Goal: Task Accomplishment & Management: Use online tool/utility

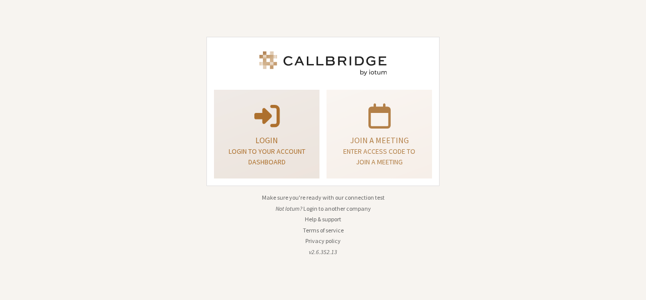
click at [300, 164] on p "Login to your account dashboard" at bounding box center [267, 156] width 80 height 21
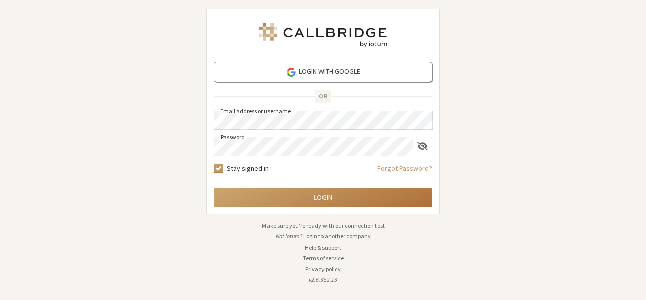
click at [313, 205] on button "Login" at bounding box center [323, 197] width 218 height 19
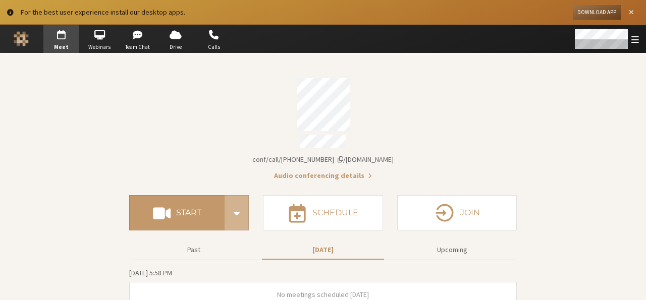
click at [631, 11] on span "Close alert" at bounding box center [631, 13] width 5 height 8
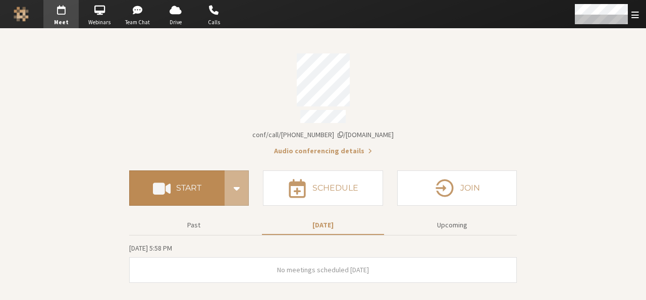
click at [191, 173] on button "Start" at bounding box center [176, 188] width 95 height 35
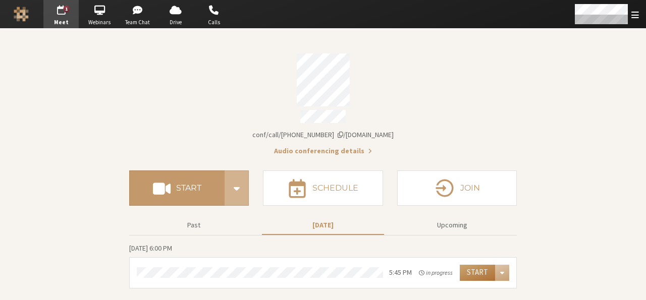
click at [470, 265] on button "Start" at bounding box center [477, 273] width 35 height 16
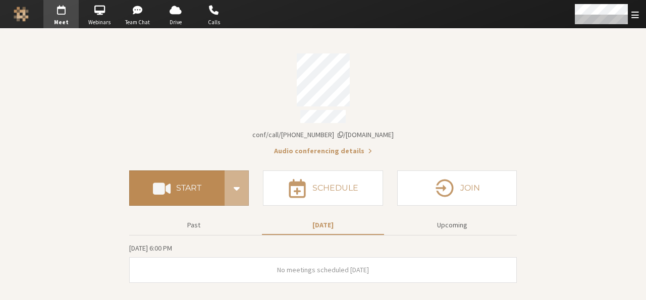
click at [201, 175] on button "Start" at bounding box center [176, 188] width 95 height 35
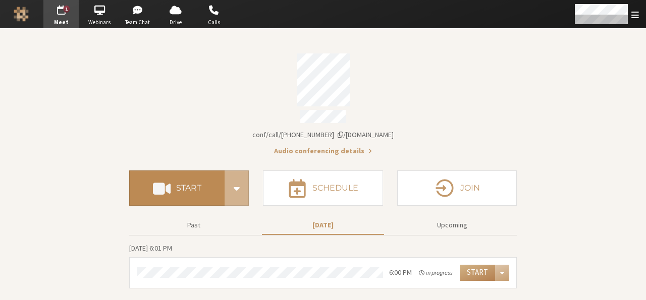
click at [186, 187] on h4 "Start" at bounding box center [188, 188] width 25 height 8
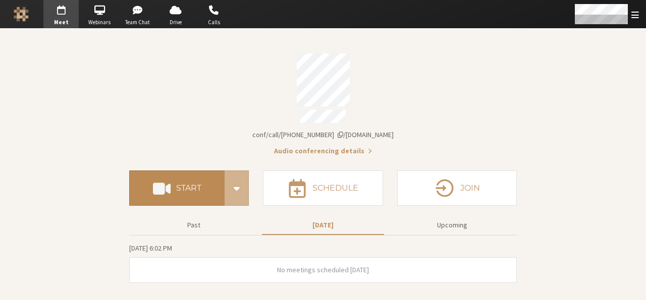
click at [186, 195] on button "Start" at bounding box center [176, 188] width 95 height 35
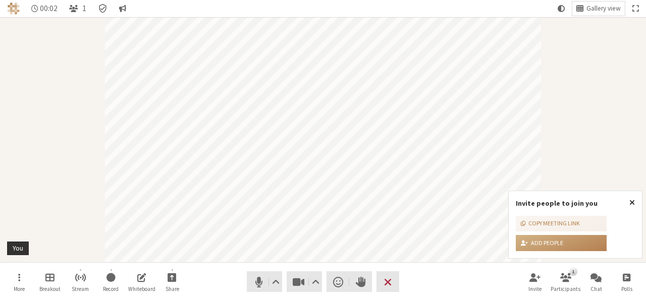
click at [636, 205] on button "Close popover" at bounding box center [632, 202] width 20 height 23
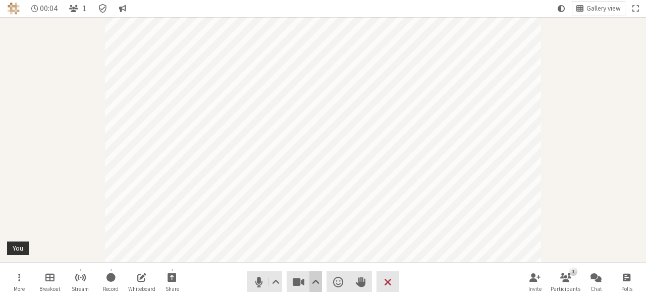
click at [316, 281] on span "Video setting" at bounding box center [316, 282] width 8 height 14
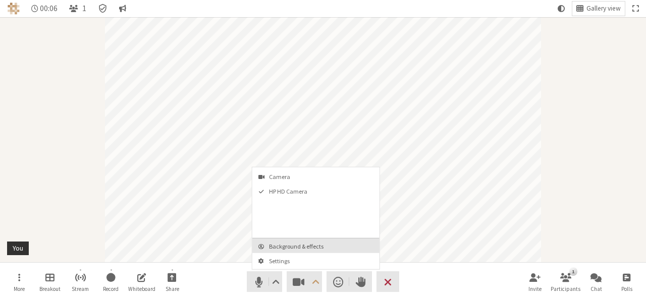
click at [303, 246] on span "Background & effects" at bounding box center [322, 246] width 106 height 7
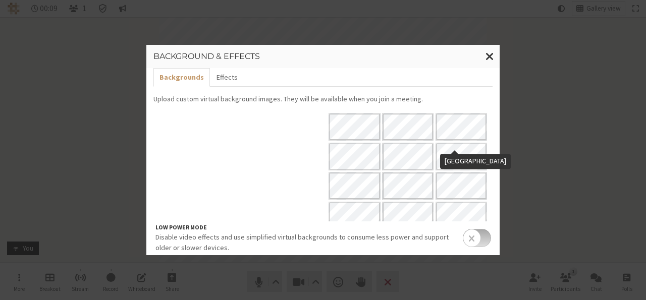
scroll to position [125, 0]
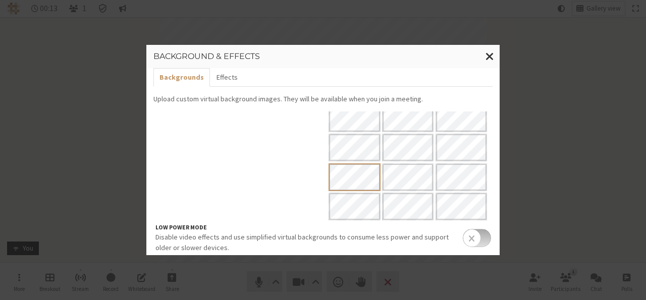
click at [391, 209] on div at bounding box center [408, 118] width 163 height 264
click at [490, 59] on span "Close modal" at bounding box center [490, 56] width 9 height 13
click at [490, 59] on div "Participant" at bounding box center [323, 139] width 646 height 245
click at [533, 174] on div "Participant" at bounding box center [323, 139] width 646 height 245
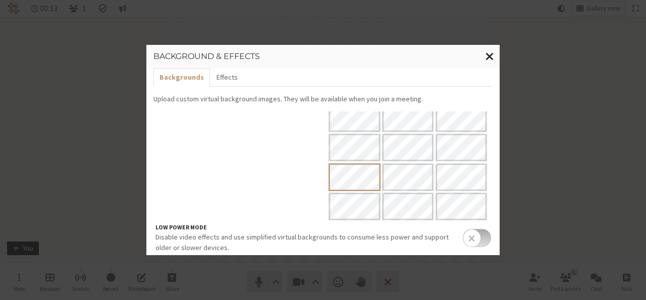
scroll to position [0, 0]
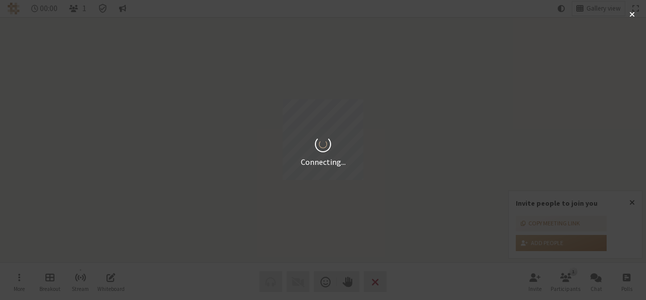
click at [246, 130] on div "Connecting..." at bounding box center [323, 150] width 646 height 300
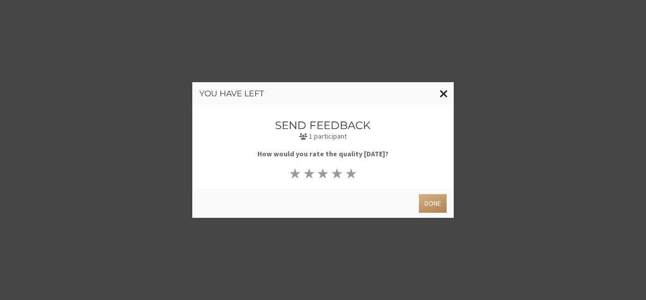
click at [440, 95] on button "Close modal" at bounding box center [444, 93] width 20 height 23
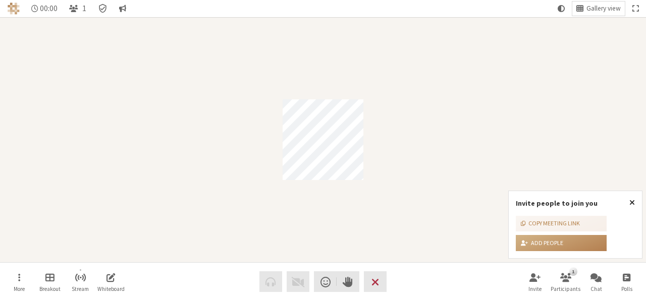
click at [633, 201] on div "00:00 1 Gallery view More Breakout Stream Whiteboard Audio Video Send a reactio…" at bounding box center [323, 150] width 646 height 300
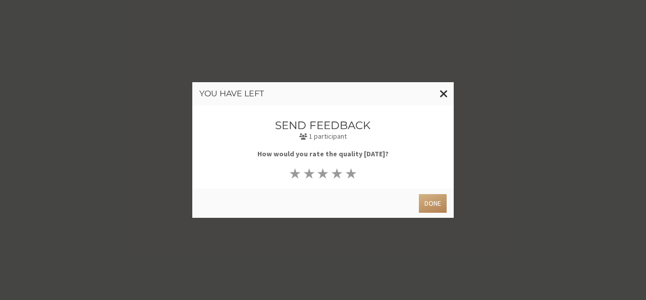
click at [154, 104] on div "You have left Send feedback 1 participant How would you rate the quality [DATE]…" at bounding box center [323, 150] width 646 height 300
click at [445, 98] on span "Close modal" at bounding box center [444, 93] width 9 height 13
click at [443, 95] on span "Close modal" at bounding box center [444, 93] width 9 height 13
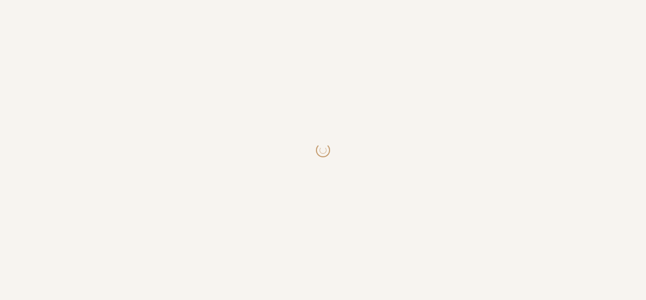
drag, startPoint x: 0, startPoint y: 0, endPoint x: 187, endPoint y: 195, distance: 270.3
click at [187, 195] on html at bounding box center [323, 150] width 646 height 300
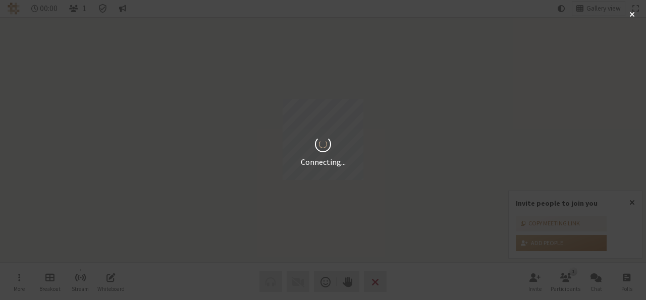
click at [218, 207] on div "Connecting..." at bounding box center [323, 150] width 646 height 300
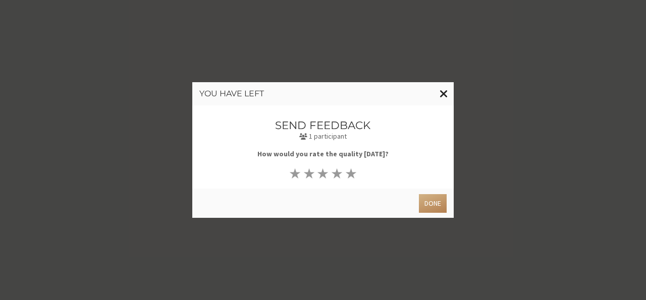
click at [445, 96] on span "Close modal" at bounding box center [444, 93] width 9 height 13
